Goal: Information Seeking & Learning: Learn about a topic

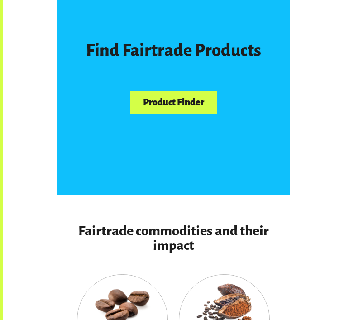
scroll to position [533, 0]
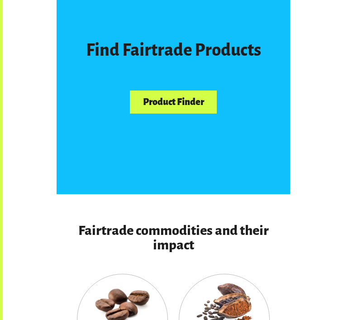
click at [184, 99] on link "Product Finder" at bounding box center [173, 101] width 87 height 23
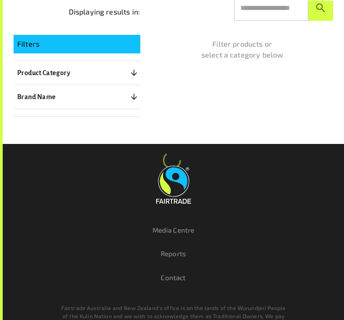
scroll to position [164, 0]
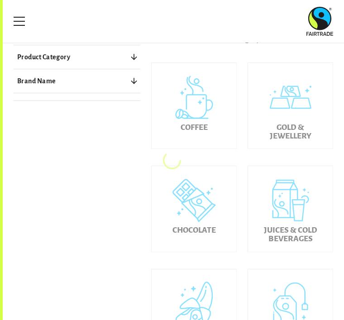
click at [105, 75] on button "Brand Name 0" at bounding box center [77, 81] width 127 height 16
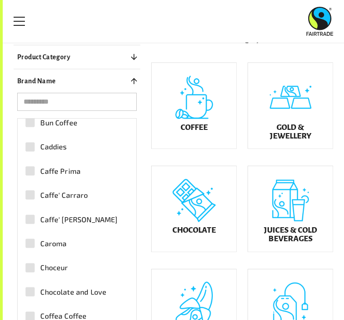
scroll to position [400, 0]
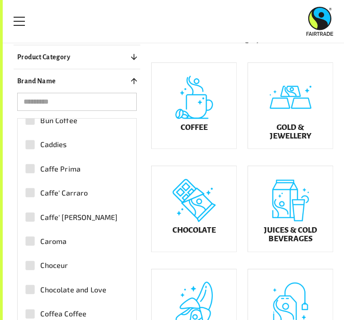
click at [67, 106] on input "search" at bounding box center [76, 102] width 119 height 18
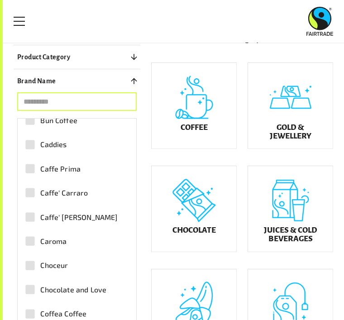
click at [94, 102] on input "search" at bounding box center [76, 102] width 119 height 18
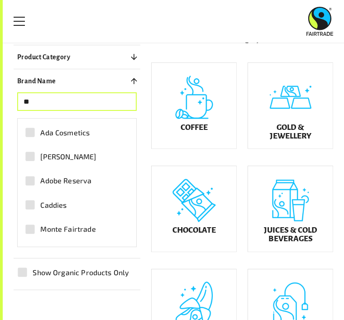
scroll to position [0, 0]
type input "*"
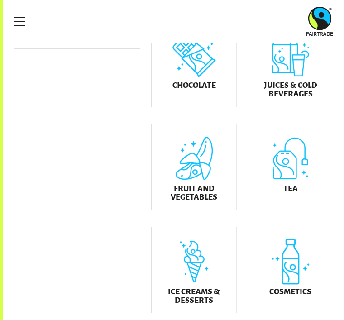
scroll to position [309, 0]
type input "***"
click at [192, 261] on div "Ice Creams & Desserts" at bounding box center [194, 271] width 85 height 86
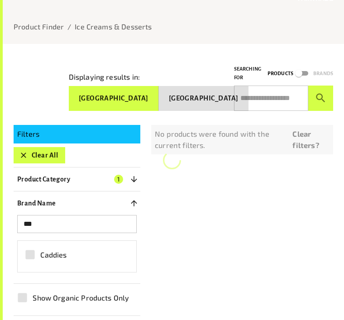
scroll to position [59, 0]
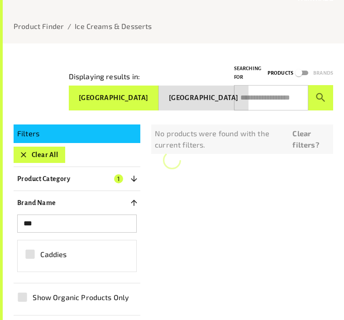
click at [47, 150] on button "Clear All" at bounding box center [40, 155] width 52 height 16
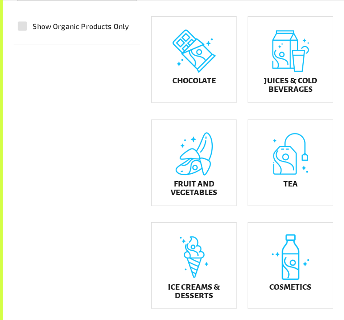
scroll to position [315, 0]
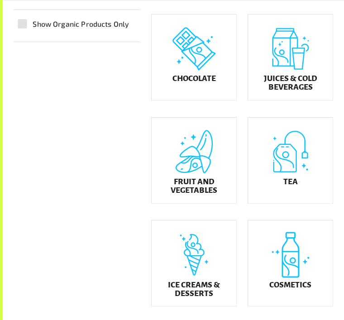
click at [205, 273] on div "Ice Creams & Desserts" at bounding box center [194, 264] width 85 height 86
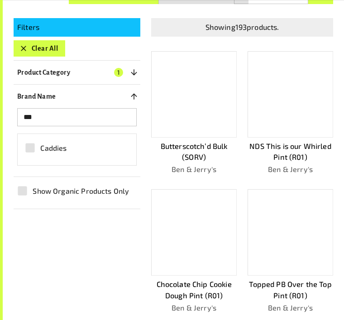
scroll to position [168, 0]
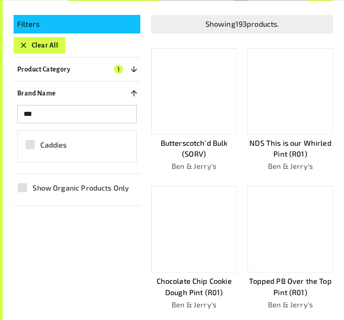
click at [221, 240] on div at bounding box center [194, 229] width 86 height 86
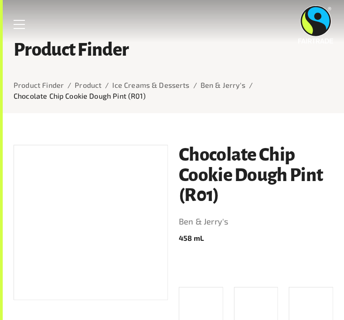
click at [143, 84] on link "Ice Creams & Desserts" at bounding box center [150, 85] width 77 height 9
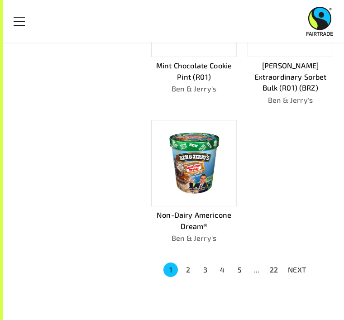
scroll to position [671, 0]
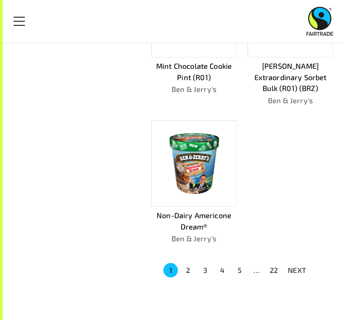
click at [300, 266] on p "NEXT" at bounding box center [297, 270] width 18 height 11
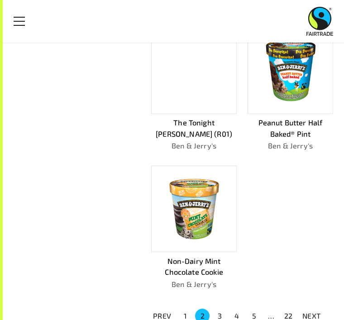
scroll to position [592, 0]
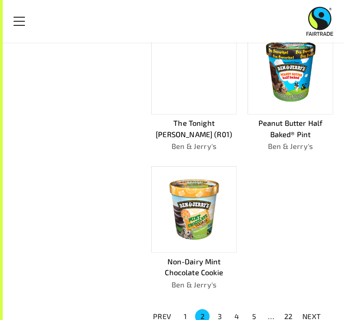
click at [313, 318] on p "NEXT" at bounding box center [311, 316] width 18 height 11
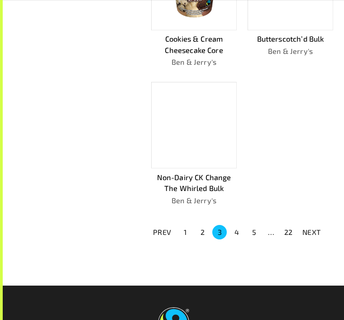
scroll to position [676, 0]
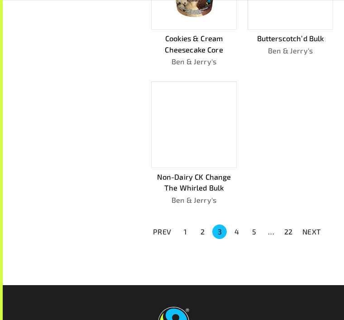
click at [310, 229] on p "NEXT" at bounding box center [311, 231] width 18 height 11
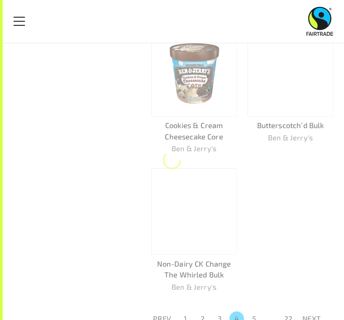
click at [198, 93] on img at bounding box center [194, 73] width 76 height 76
